Goal: Navigation & Orientation: Find specific page/section

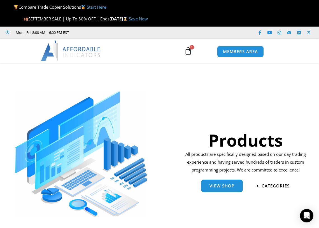
click at [0, 0] on span "Menu" at bounding box center [0, 0] width 0 height 0
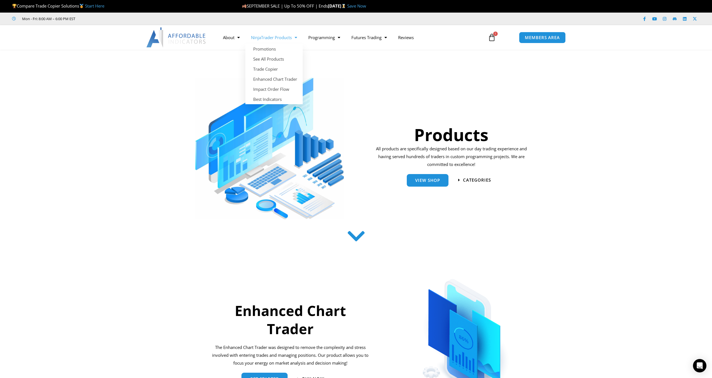
click at [297, 38] on span "Menu" at bounding box center [294, 38] width 5 height 10
click at [297, 40] on span "Menu" at bounding box center [294, 38] width 5 height 10
click at [279, 58] on link "See All Products" at bounding box center [273, 59] width 57 height 10
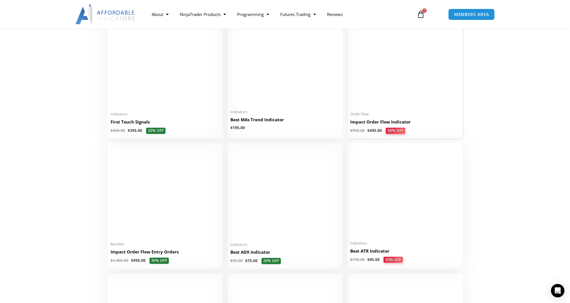
scroll to position [906, 0]
